Goal: Information Seeking & Learning: Learn about a topic

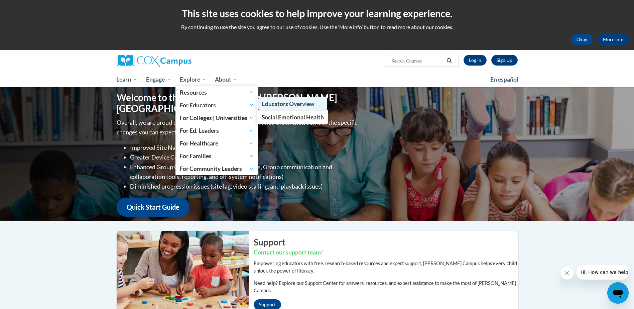
click at [288, 103] on span "Educators Overview" at bounding box center [288, 103] width 53 height 7
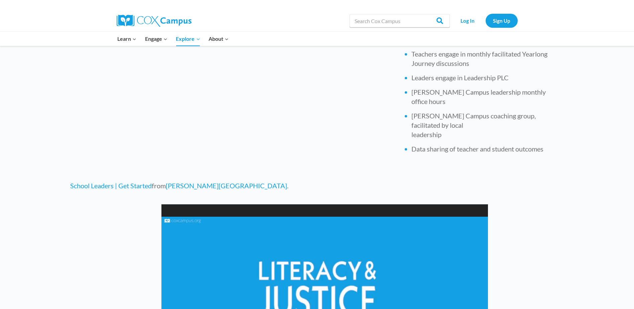
scroll to position [267, 0]
